Goal: Find specific page/section: Find specific page/section

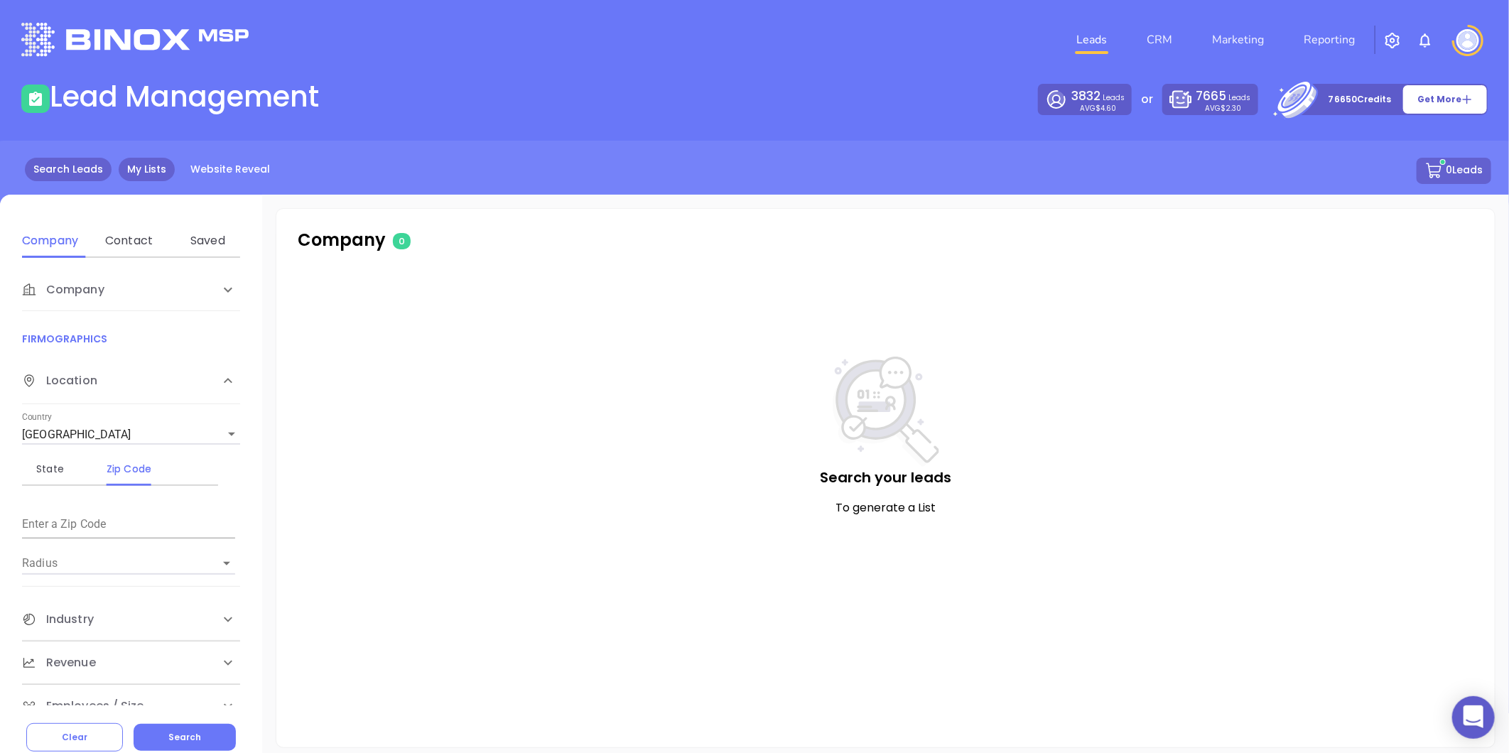
click at [121, 172] on link "My Lists" at bounding box center [147, 169] width 56 height 23
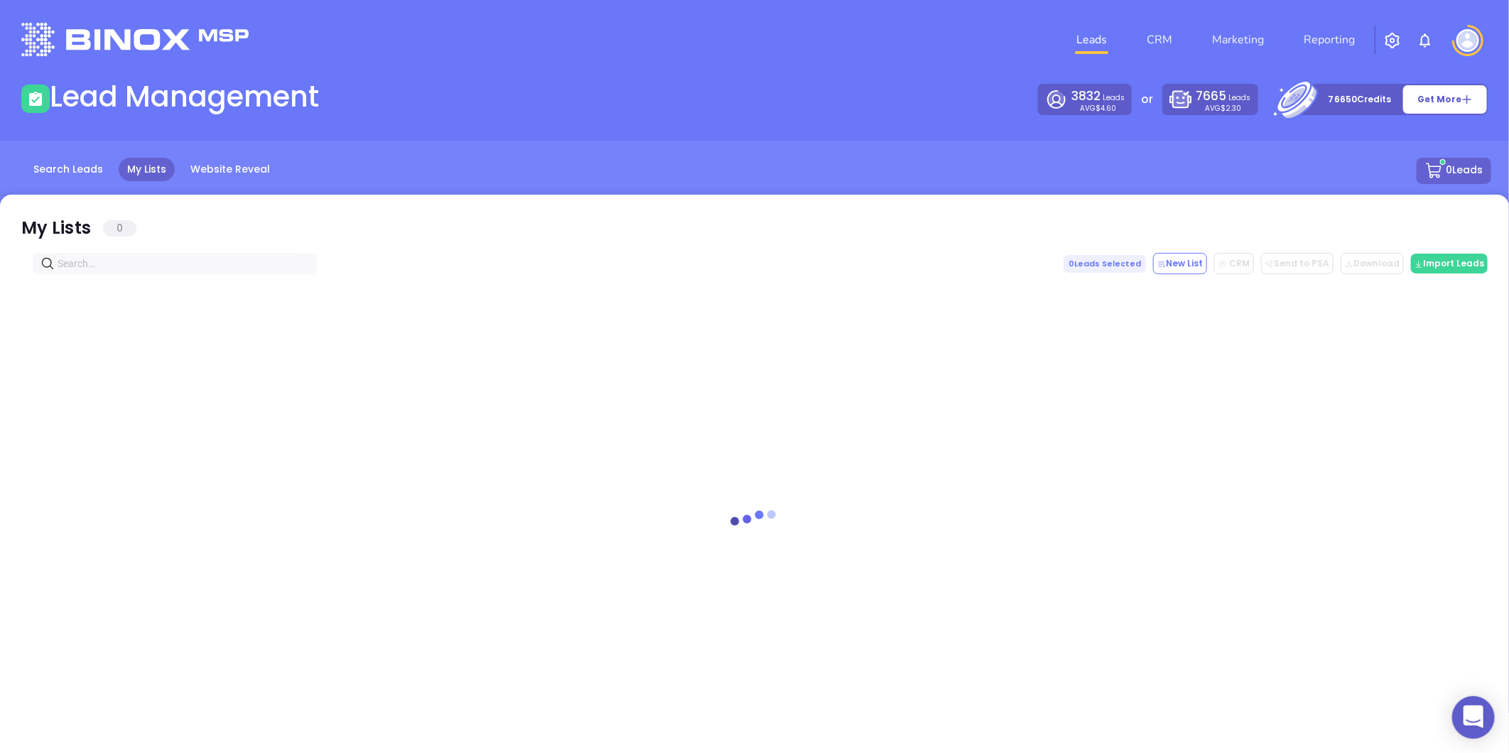
click at [104, 257] on input "text" at bounding box center [178, 264] width 240 height 16
paste input "MitchRowell@leader1.com"
drag, startPoint x: 81, startPoint y: 279, endPoint x: 29, endPoint y: 297, distance: 54.8
click at [29, 296] on div "Found Leads 0 MitchRowell@leader1.com 0 Leads Selected New List CRM Send to PSA…" at bounding box center [754, 479] width 1509 height 568
drag, startPoint x: 144, startPoint y: 270, endPoint x: -67, endPoint y: 316, distance: 216.0
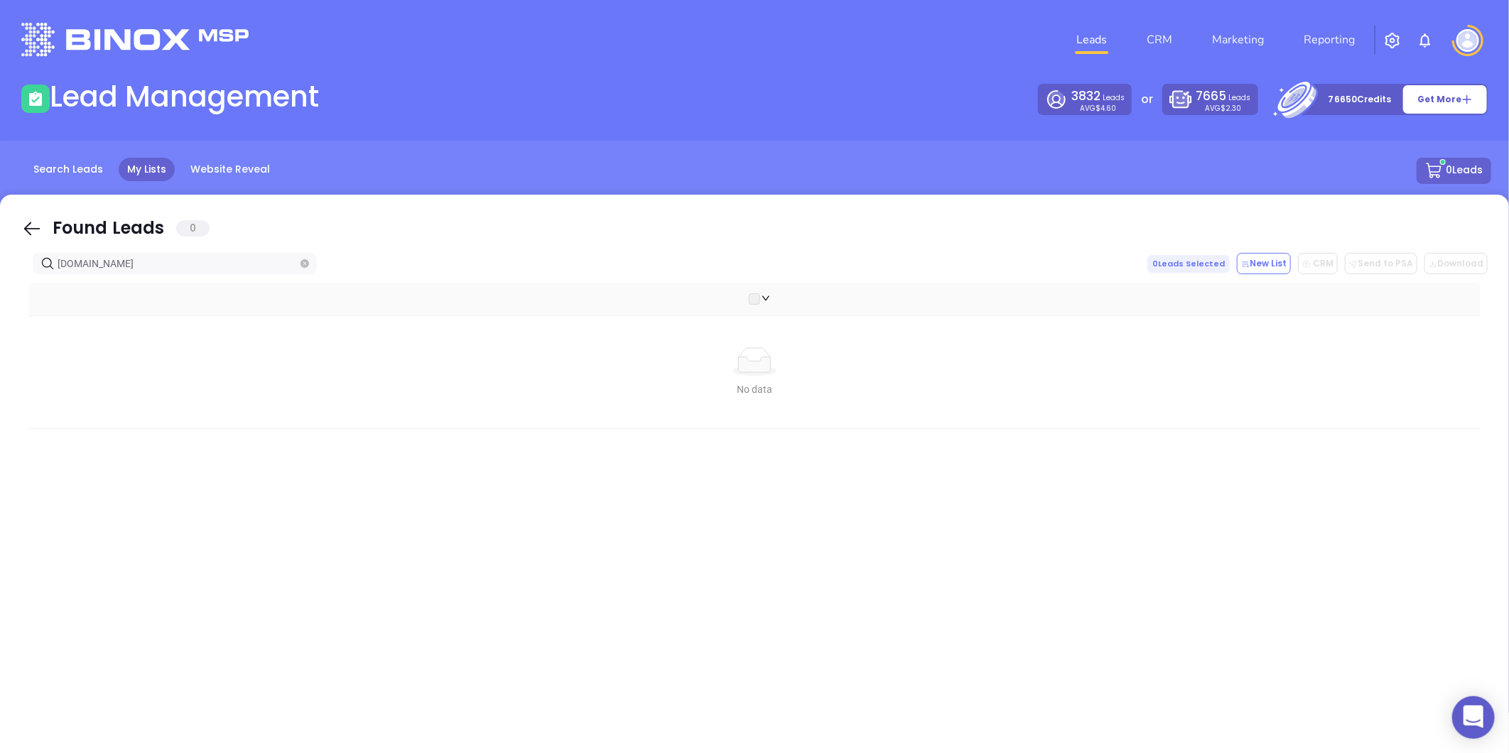
click at [0, 316] on html "0 Leads CRM Marketing Reporting Financial Leads Leads Lead Management 3832 Lead…" at bounding box center [754, 376] width 1509 height 753
type input "[DOMAIN_NAME]"
click at [304, 264] on icon "close-circle" at bounding box center [305, 263] width 9 height 9
paste input "[DOMAIN_NAME]"
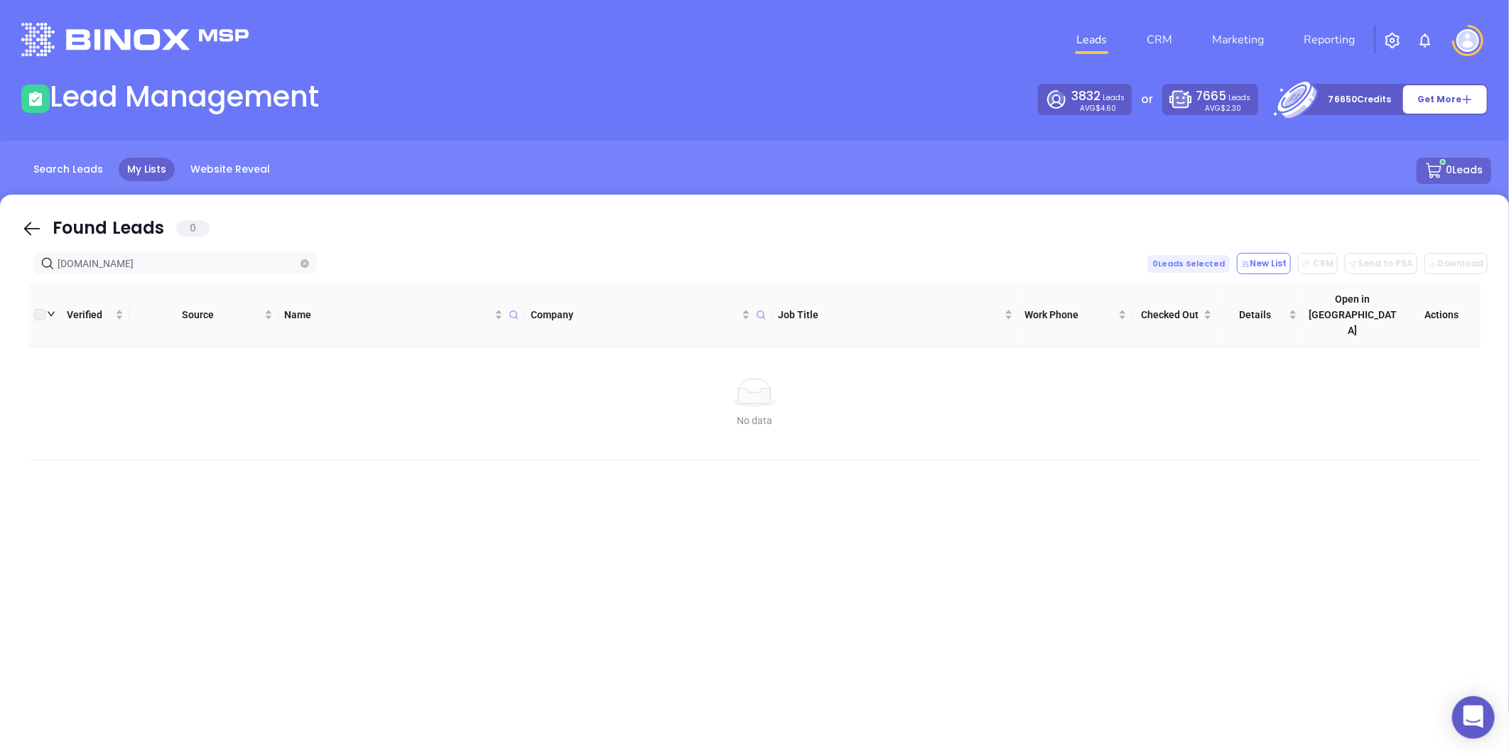
type input "[DOMAIN_NAME]"
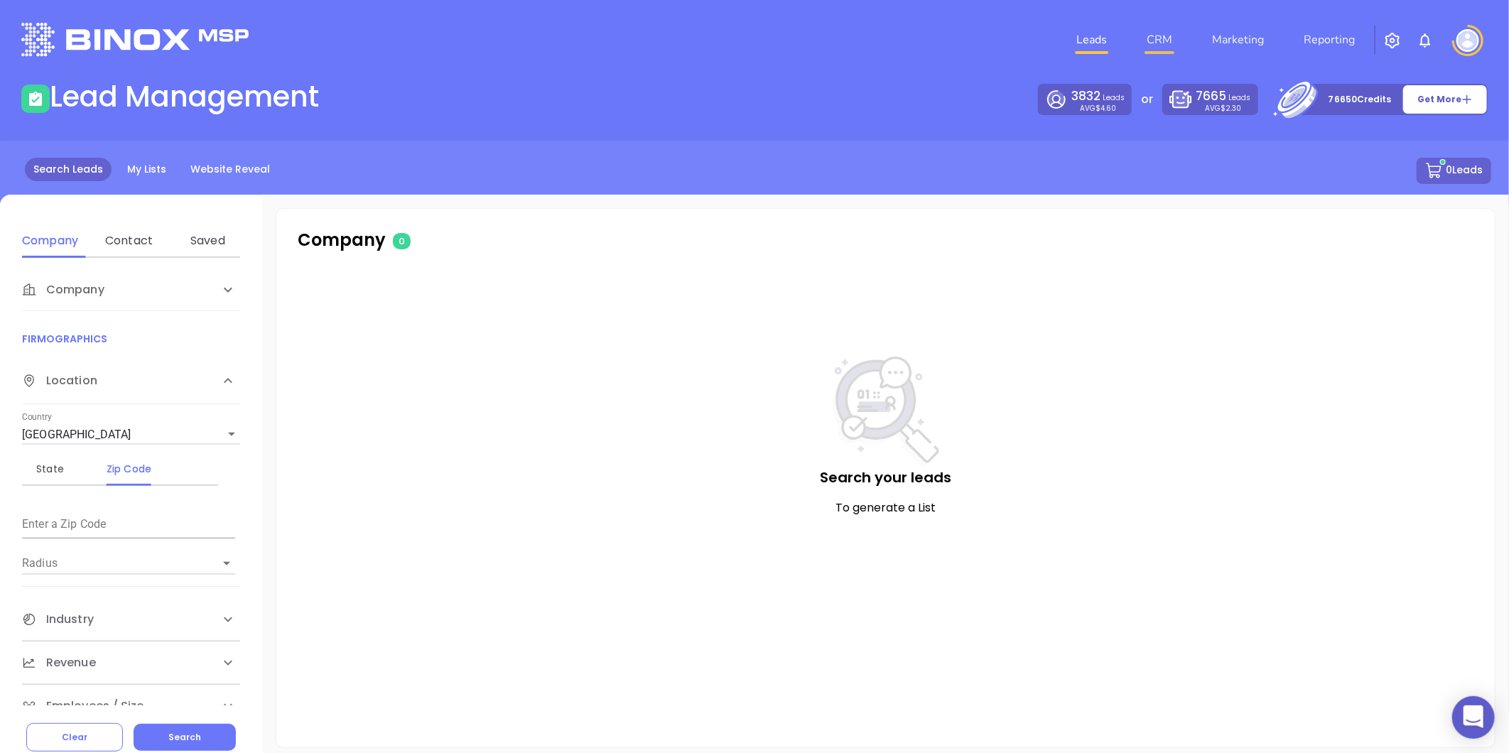
click at [1155, 39] on link "CRM" at bounding box center [1159, 40] width 37 height 28
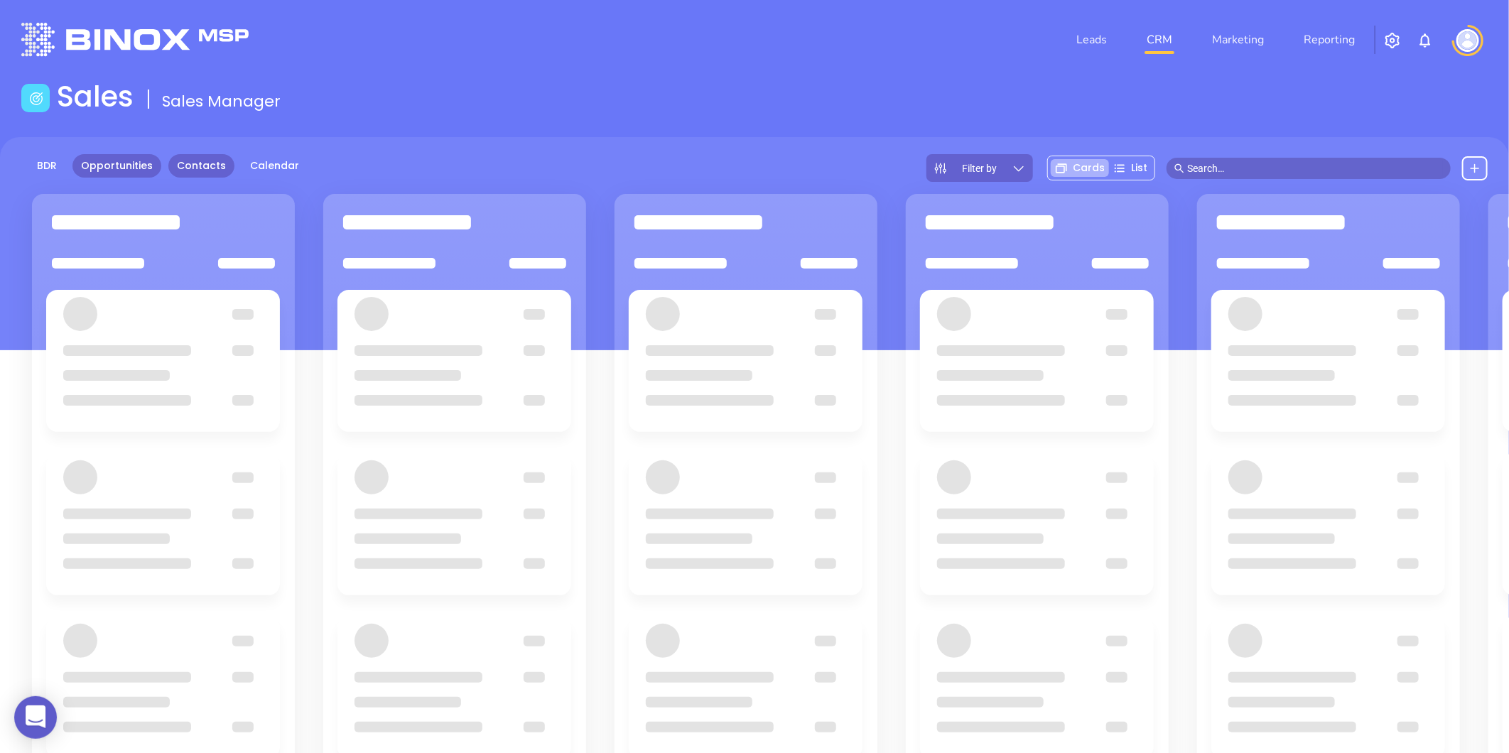
click at [173, 154] on link "Contacts" at bounding box center [201, 165] width 66 height 23
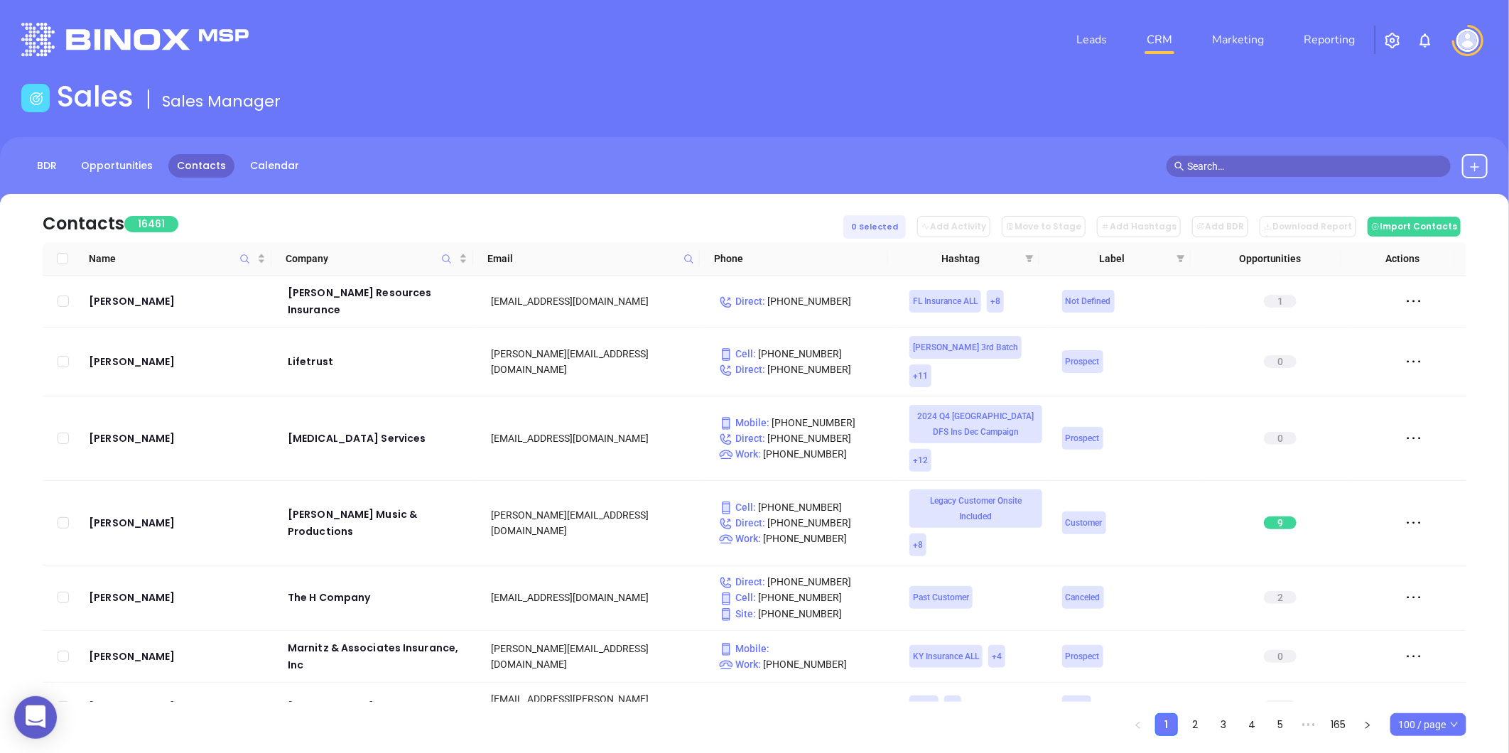
click at [686, 251] on span at bounding box center [689, 258] width 16 height 21
paste input "[DOMAIN_NAME]"
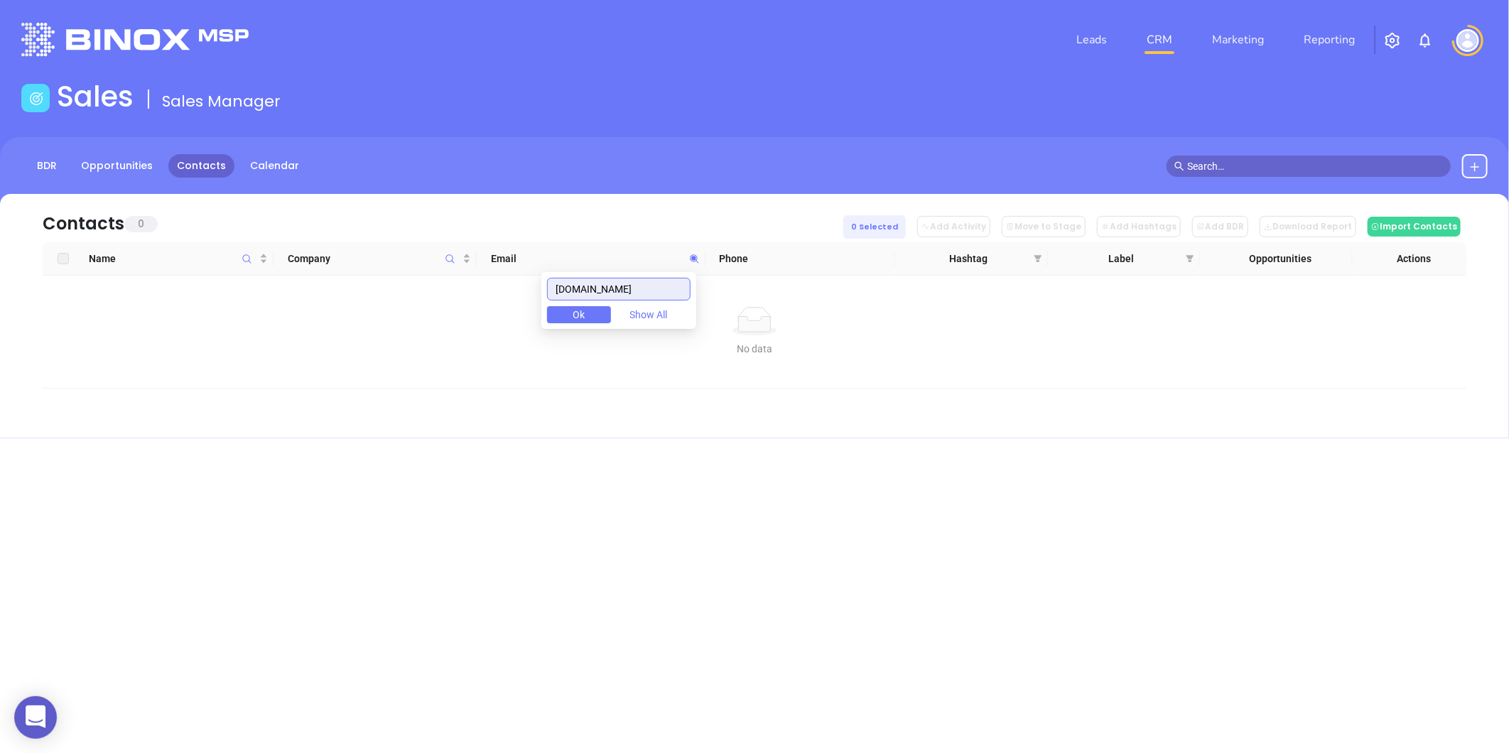
drag, startPoint x: 640, startPoint y: 287, endPoint x: 308, endPoint y: 320, distance: 334.2
click at [308, 320] on body "0 Leads CRM Marketing Reporting Financial Leads Leads Sales Sales Manager BDR O…" at bounding box center [754, 376] width 1509 height 753
type input "[DOMAIN_NAME]"
paste input "[DOMAIN_NAME]"
drag, startPoint x: 682, startPoint y: 296, endPoint x: 416, endPoint y: 331, distance: 268.1
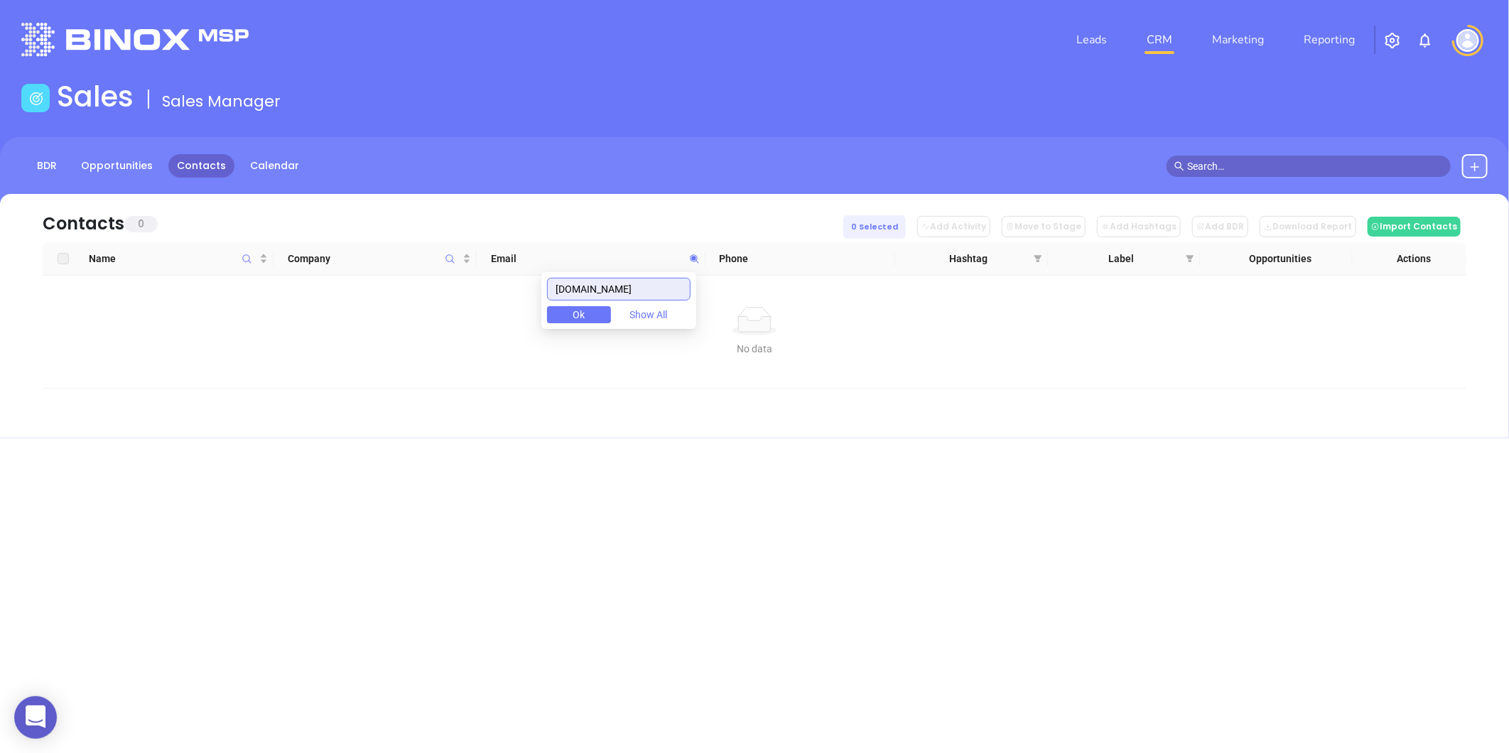
click at [416, 331] on body "0 Leads CRM Marketing Reporting Financial Leads Leads Sales Sales Manager BDR O…" at bounding box center [754, 376] width 1509 height 753
type input "[DOMAIN_NAME]"
